Goal: Task Accomplishment & Management: Complete application form

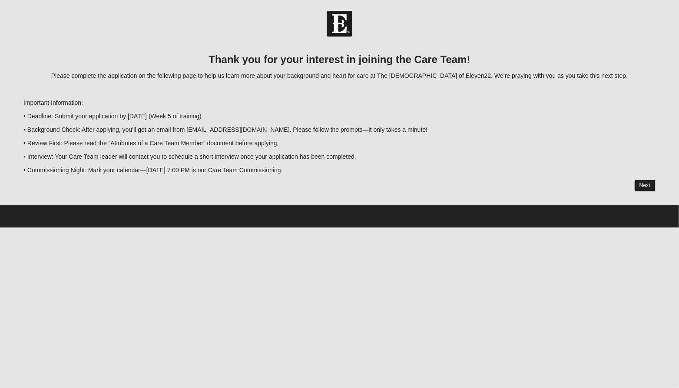
click at [637, 187] on link "Next" at bounding box center [645, 185] width 21 height 13
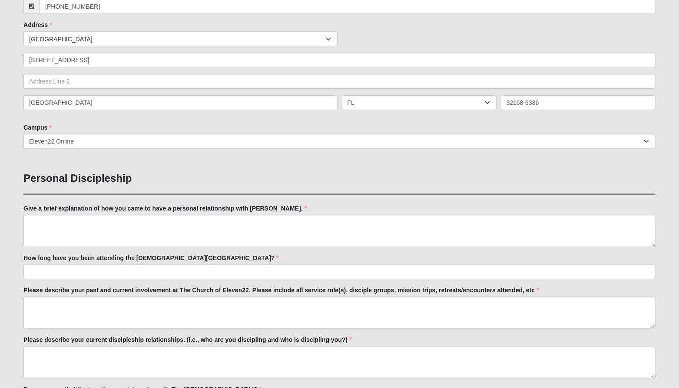
scroll to position [180, 0]
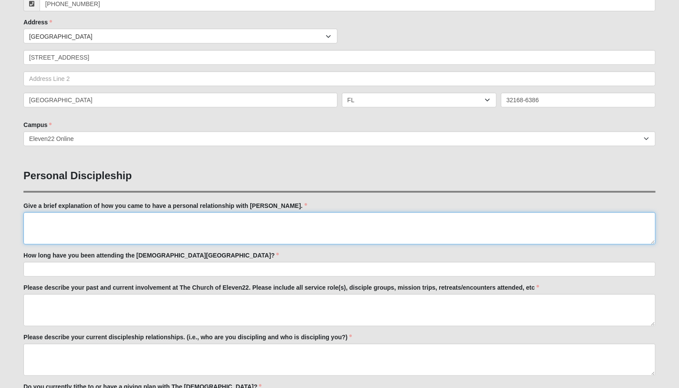
click at [276, 236] on textarea "Give a brief explanation of how you came to have a personal relationship with […" at bounding box center [339, 228] width 632 height 32
type textarea "TEST"
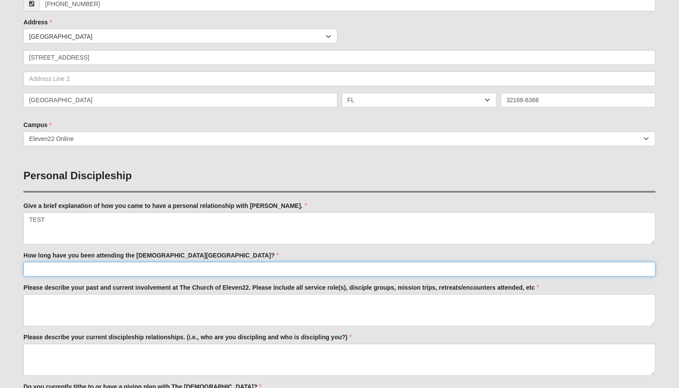
click at [225, 266] on input "How long have you been attending the [DEMOGRAPHIC_DATA][GEOGRAPHIC_DATA]?" at bounding box center [339, 269] width 632 height 15
type input "TEST"
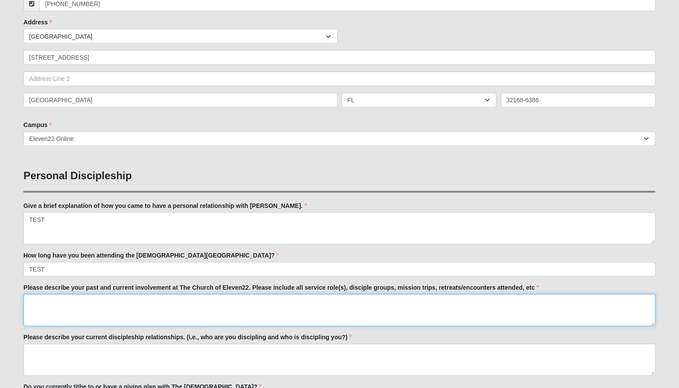
click at [201, 300] on textarea "Please describe your past and current involvement at The Church of Eleven22. Pl…" at bounding box center [339, 310] width 632 height 32
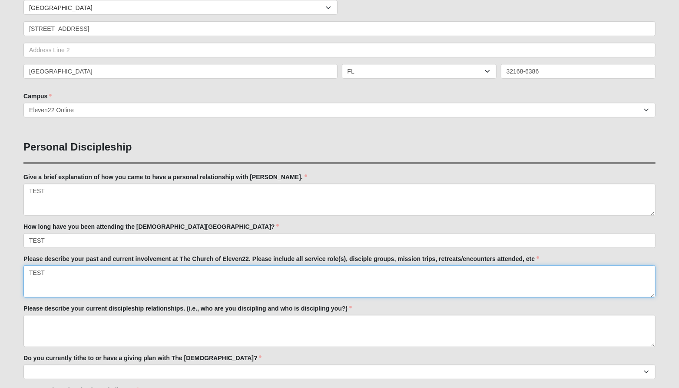
scroll to position [209, 0]
type textarea "TEST"
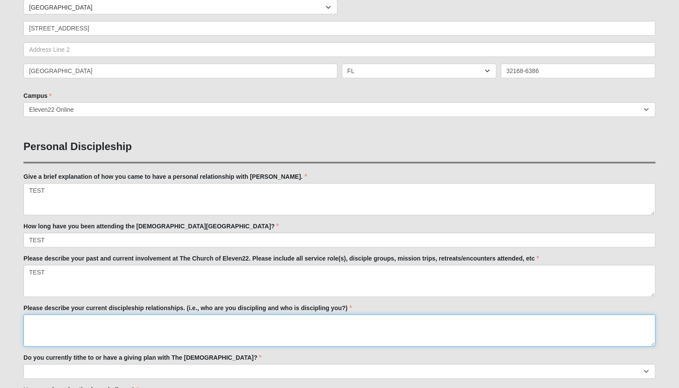
click at [190, 330] on textarea "Please describe your current discipleship relationships. (i.e., who are you dis…" at bounding box center [339, 330] width 632 height 32
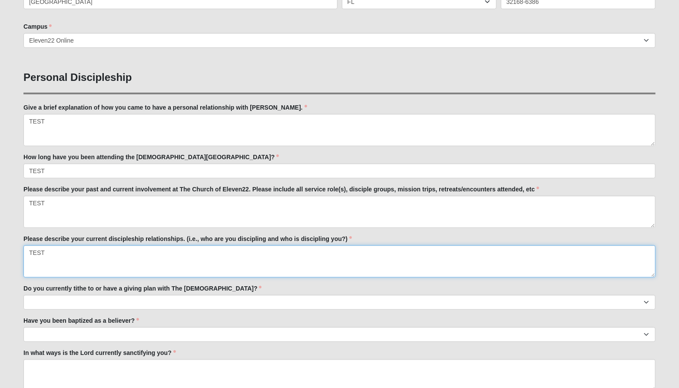
scroll to position [281, 0]
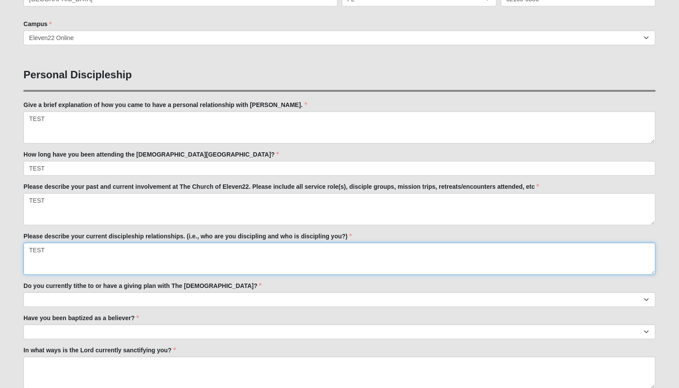
type textarea "TEST"
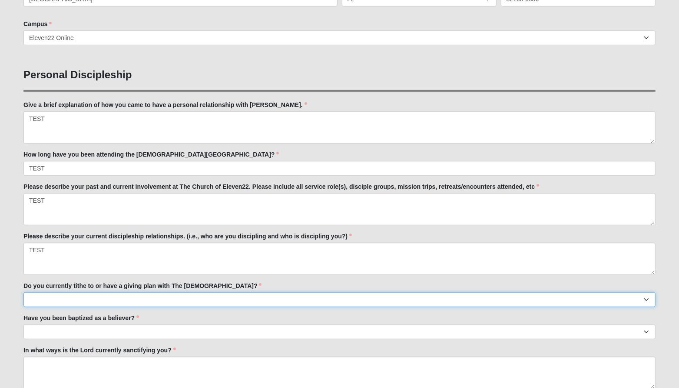
click at [178, 300] on select "No Yes" at bounding box center [339, 299] width 632 height 15
click at [179, 296] on select "No Yes" at bounding box center [339, 299] width 632 height 15
click at [23, 292] on select "No Yes" at bounding box center [339, 299] width 632 height 15
click at [176, 295] on select "No Yes" at bounding box center [339, 299] width 632 height 15
select select "False"
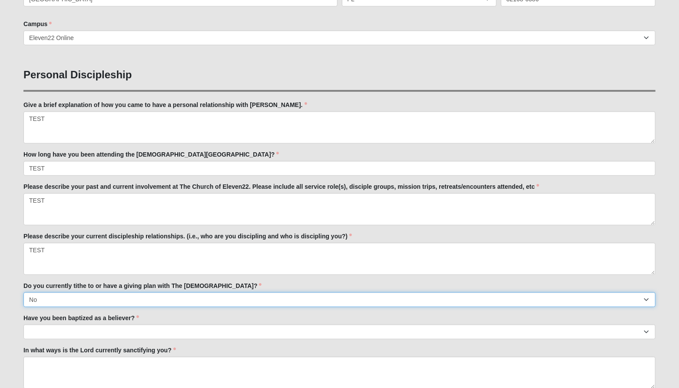
click at [23, 292] on select "No Yes" at bounding box center [339, 299] width 632 height 15
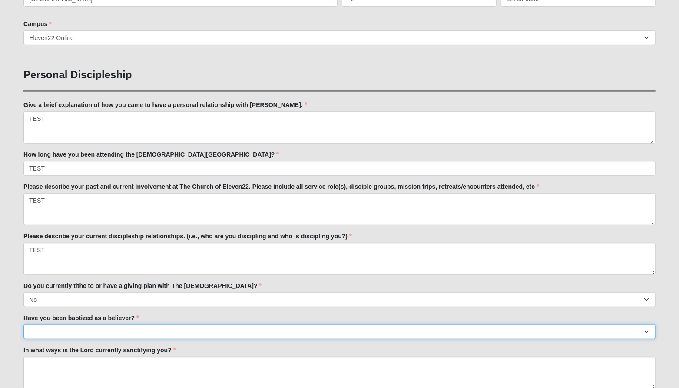
click at [173, 325] on select "No Yes" at bounding box center [339, 331] width 632 height 15
select select "False"
click at [23, 324] on select "No Yes" at bounding box center [339, 331] width 632 height 15
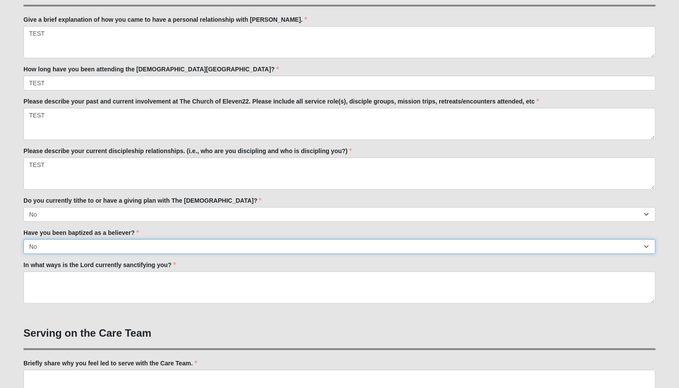
scroll to position [374, 0]
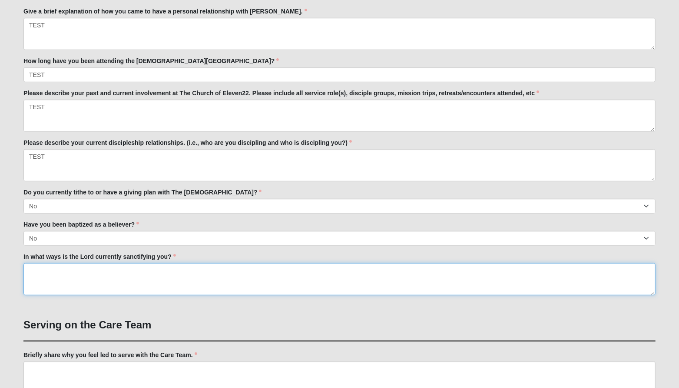
click at [136, 277] on textarea "In what ways is the Lord currently sanctifying you?" at bounding box center [339, 279] width 632 height 32
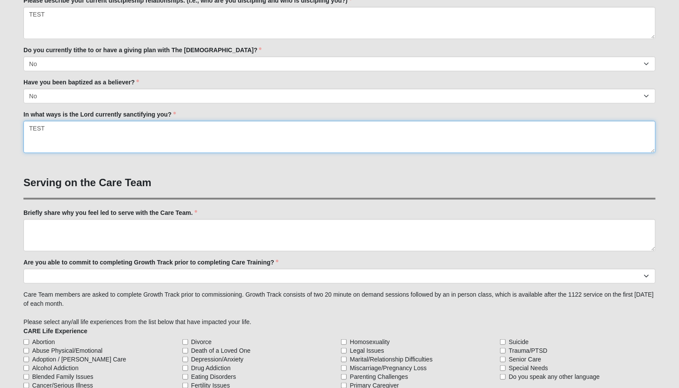
scroll to position [519, 0]
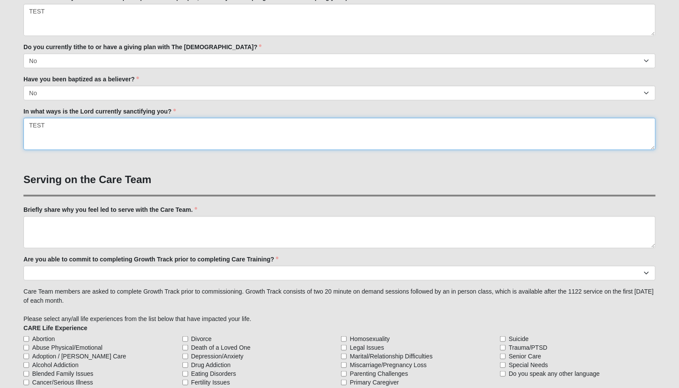
type textarea "TEST"
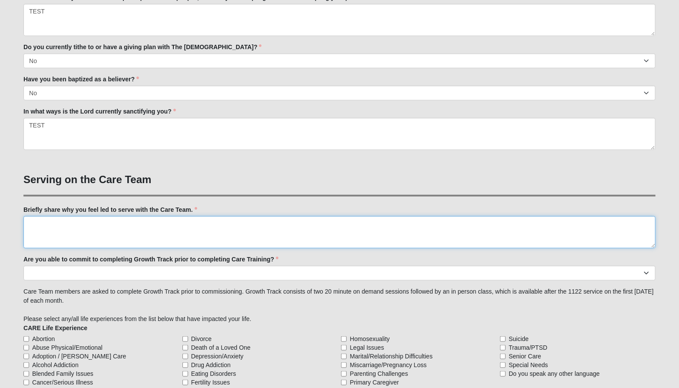
click at [119, 232] on textarea "Briefly share why you feel led to serve with the Care Team." at bounding box center [339, 232] width 632 height 32
type textarea "TES"
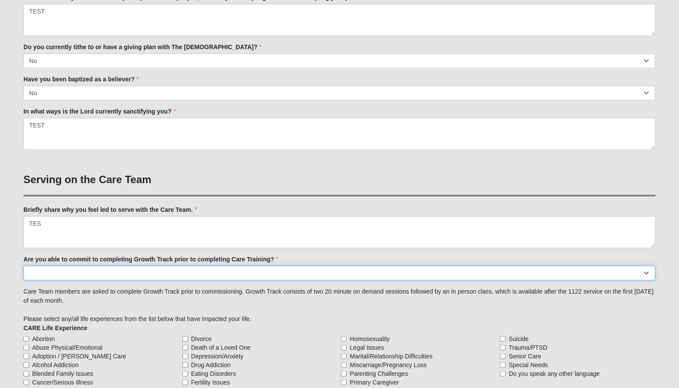
click at [107, 269] on select "Yes No Already Completed" at bounding box center [339, 273] width 632 height 15
select select "Yes"
click at [23, 266] on select "Yes No Already Completed" at bounding box center [339, 273] width 632 height 15
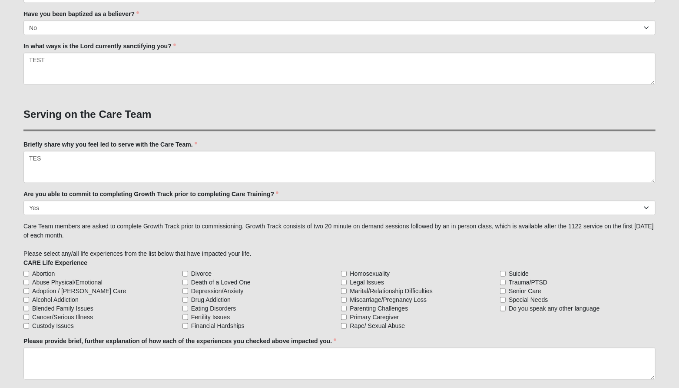
scroll to position [604, 0]
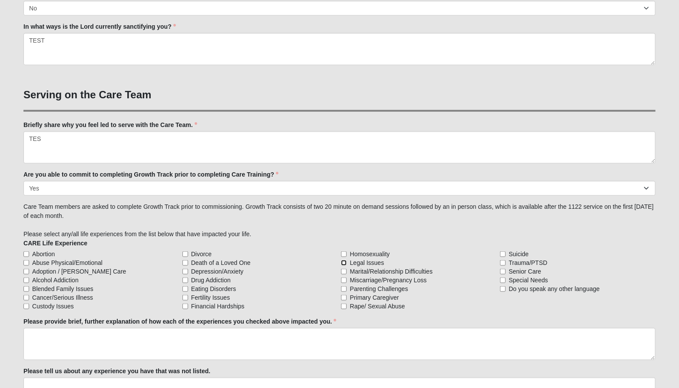
click at [345, 260] on input "Legal Issues" at bounding box center [344, 263] width 6 height 6
checkbox input "true"
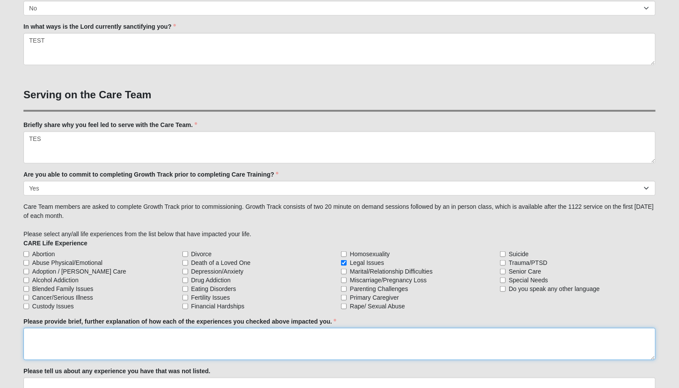
click at [239, 346] on textarea "Please provide brief, further explanation of how each of the experiences you ch…" at bounding box center [339, 344] width 632 height 32
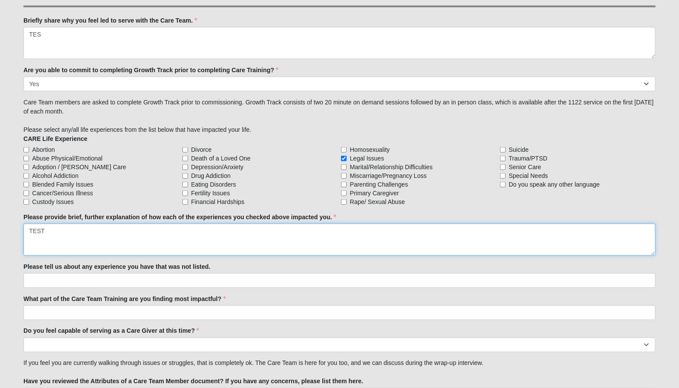
scroll to position [710, 0]
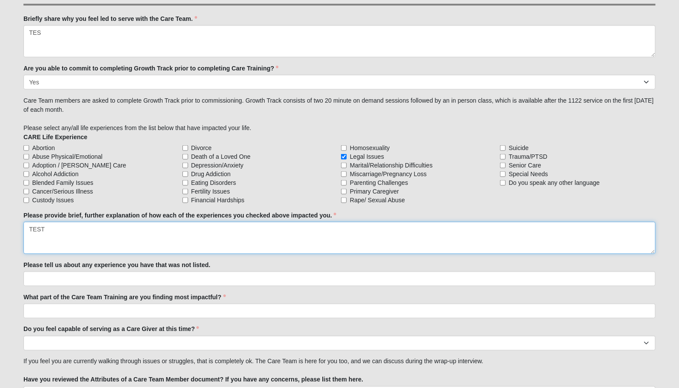
type textarea "TEST"
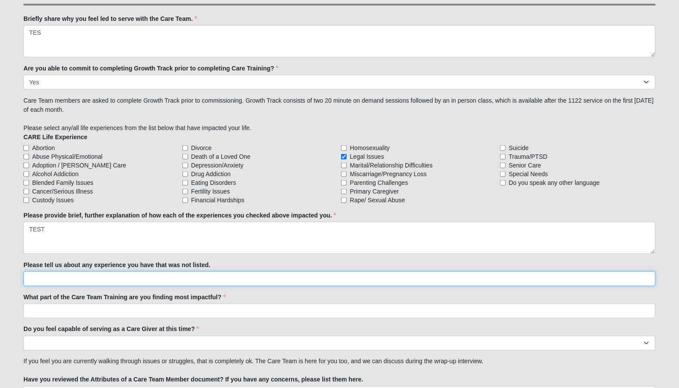
click at [217, 273] on input "Please tell us about any experience you have that was not listed." at bounding box center [339, 278] width 632 height 15
type input "TEST"
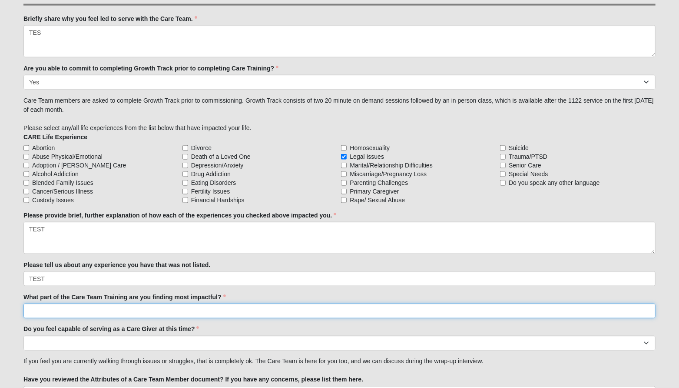
click at [194, 310] on input "What part of the Care Team Training are you finding most impactful?" at bounding box center [339, 310] width 632 height 15
type input "TEST"
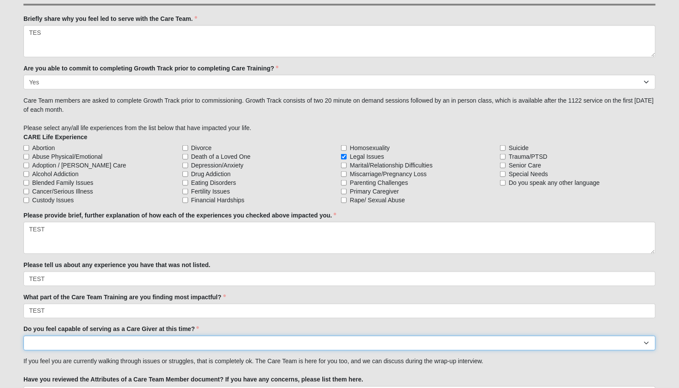
click at [185, 336] on select "No Yes" at bounding box center [339, 343] width 632 height 15
select select "False"
click at [23, 336] on select "No Yes" at bounding box center [339, 343] width 632 height 15
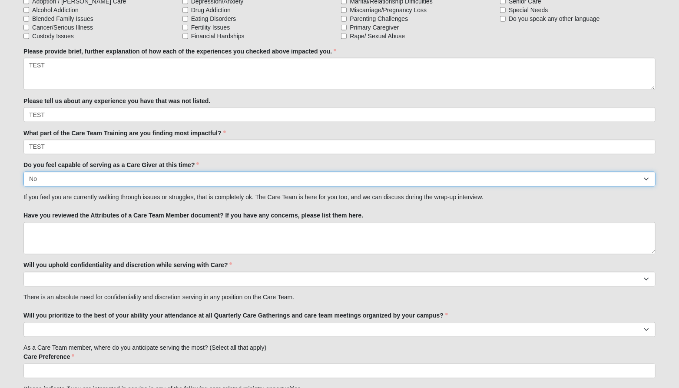
scroll to position [878, 0]
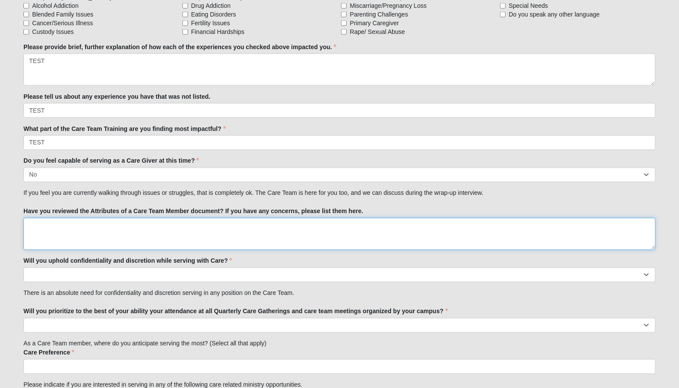
click at [146, 233] on textarea "Have you reviewed the Attributes of a Care Team Member document? If you have an…" at bounding box center [339, 234] width 632 height 32
type textarea "TEST"
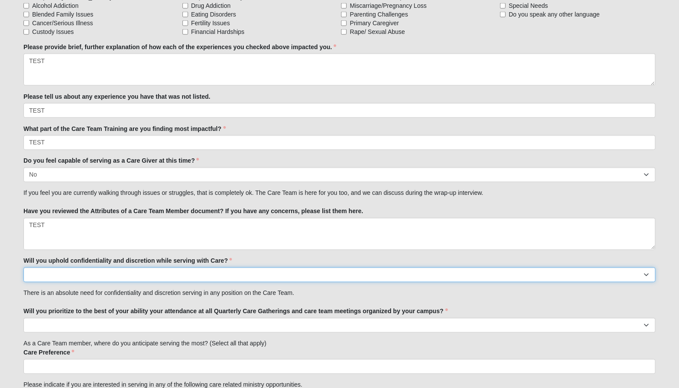
click at [135, 269] on select "No Yes" at bounding box center [339, 274] width 632 height 15
click at [23, 267] on select "No Yes" at bounding box center [339, 274] width 632 height 15
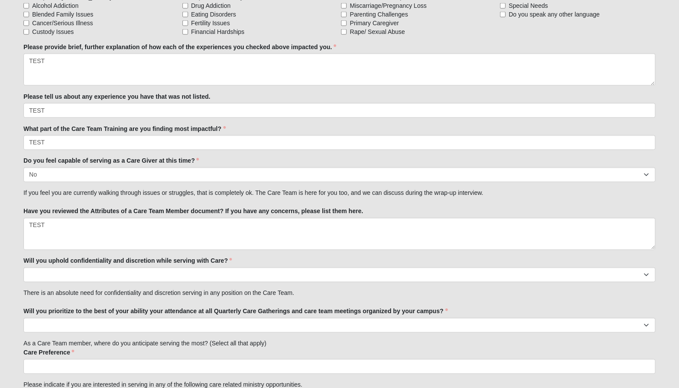
click at [130, 264] on div "Will you uphold confidentiality and discretion while serving with Care? No Yes …" at bounding box center [339, 269] width 632 height 26
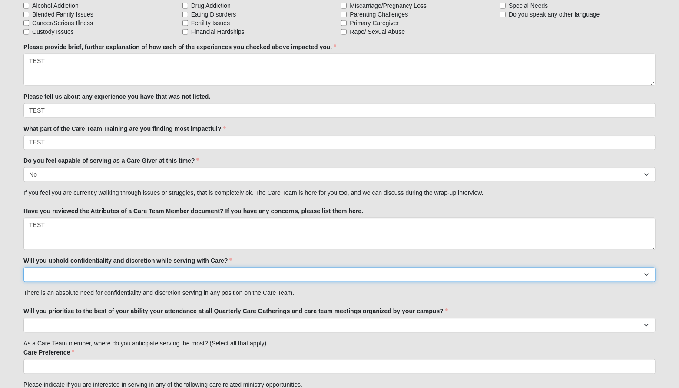
click at [123, 276] on select "No Yes" at bounding box center [339, 274] width 632 height 15
select select "False"
click at [23, 267] on select "No Yes" at bounding box center [339, 274] width 632 height 15
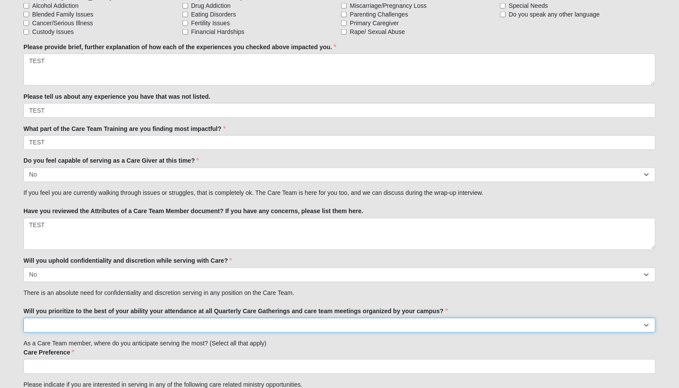
click at [103, 324] on select "No Yes" at bounding box center [339, 325] width 632 height 15
select select "False"
click at [23, 318] on select "No Yes" at bounding box center [339, 325] width 632 height 15
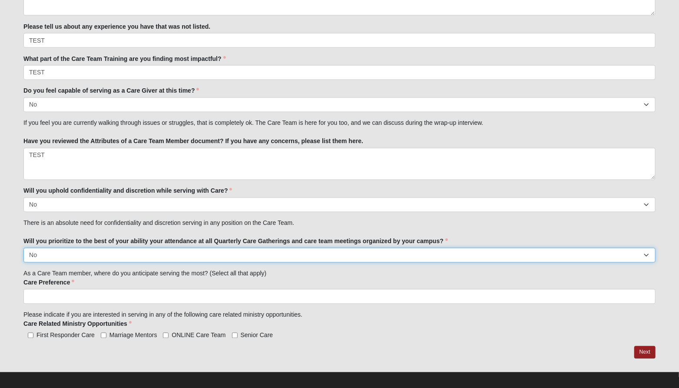
scroll to position [951, 0]
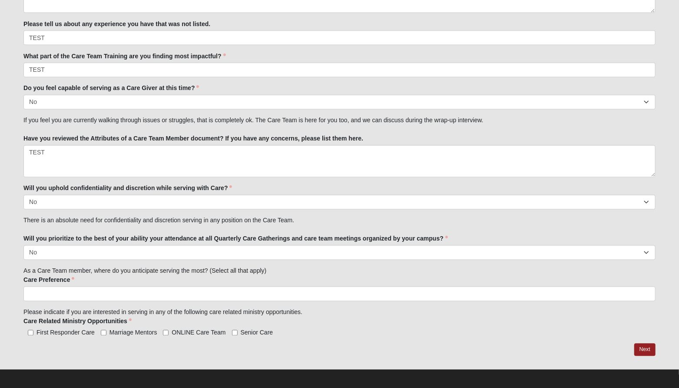
click at [96, 293] on ul at bounding box center [339, 293] width 632 height 15
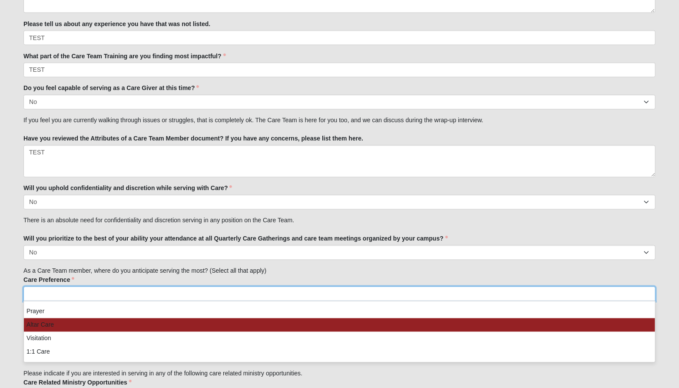
click at [96, 320] on li "Altar Care" at bounding box center [339, 324] width 631 height 13
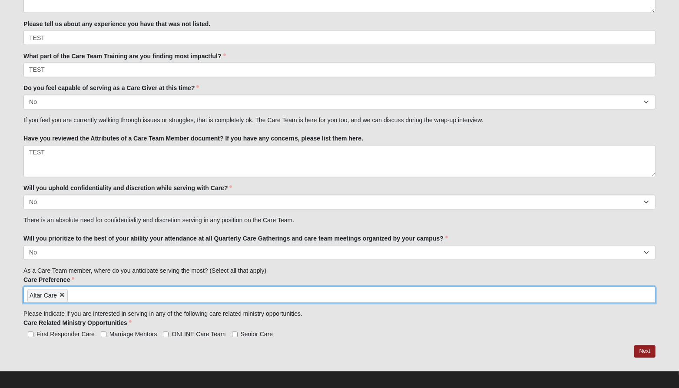
scroll to position [953, 0]
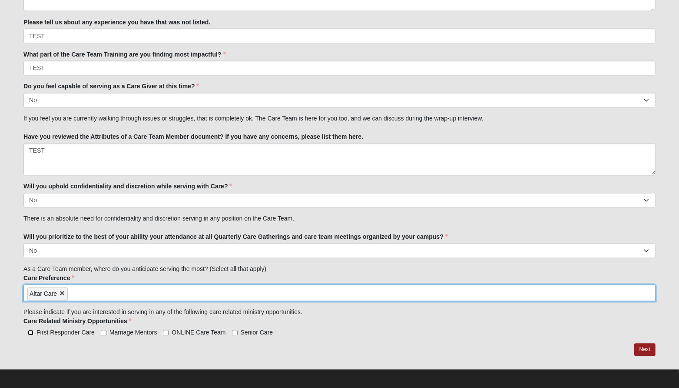
click at [31, 330] on input "First Responder Care" at bounding box center [31, 333] width 6 height 6
checkbox input "true"
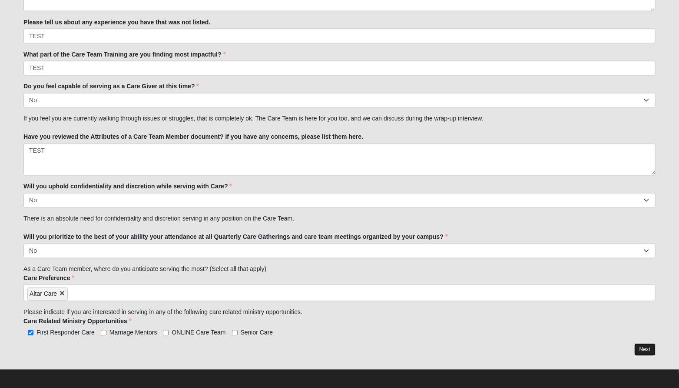
click at [651, 350] on link "Next" at bounding box center [645, 349] width 21 height 13
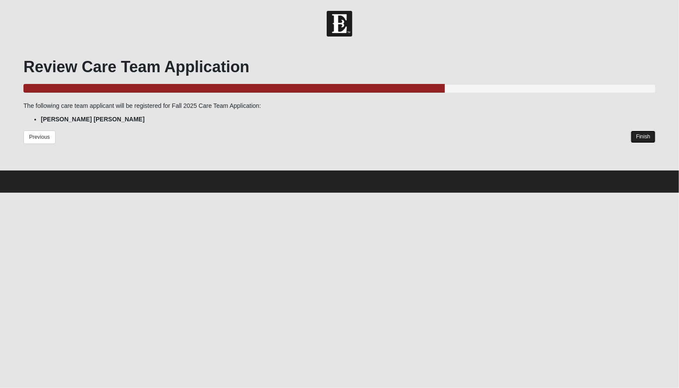
click at [643, 139] on link "Finish" at bounding box center [643, 136] width 25 height 13
